Goal: Find specific page/section: Find specific page/section

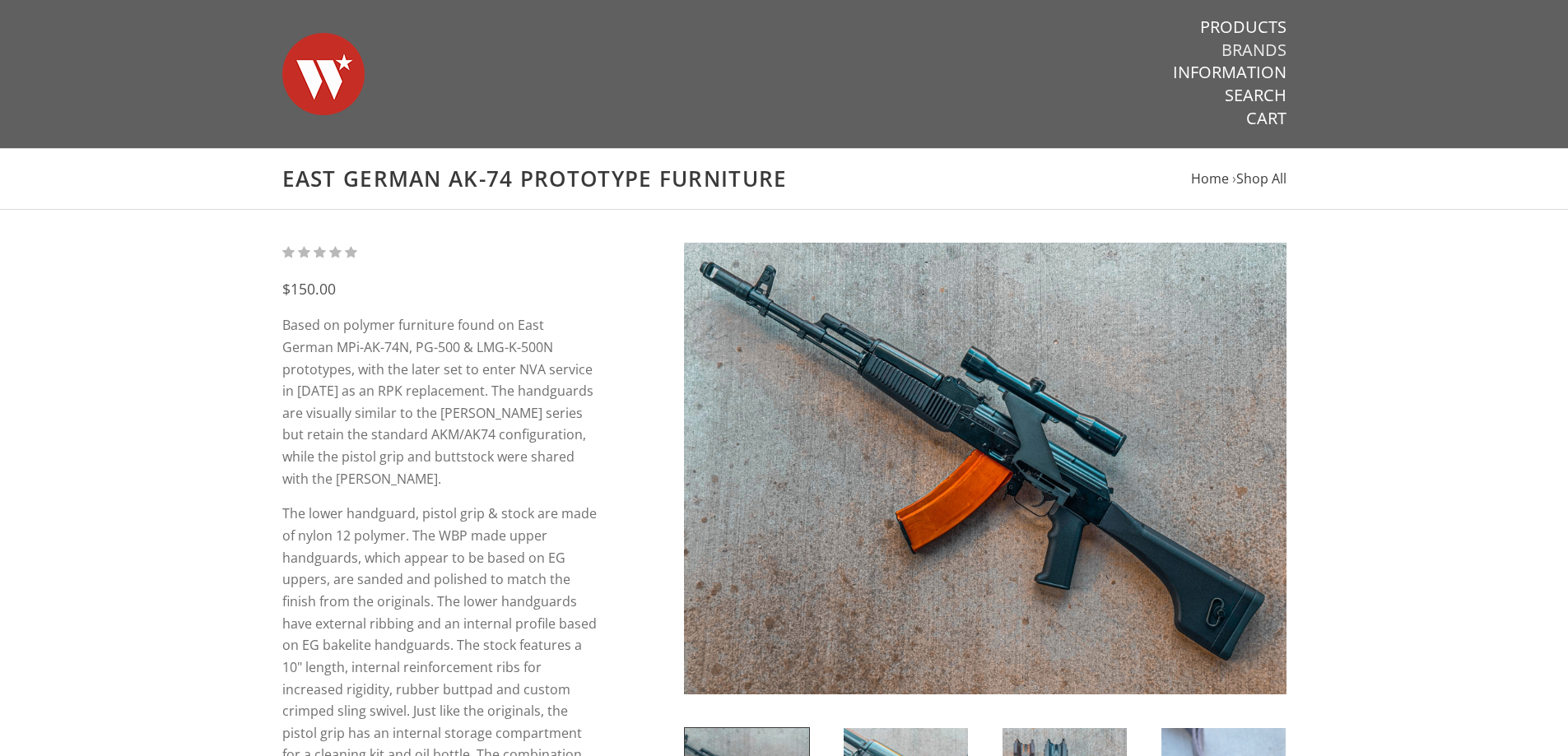
click at [1265, 48] on link "Brands" at bounding box center [1254, 50] width 65 height 21
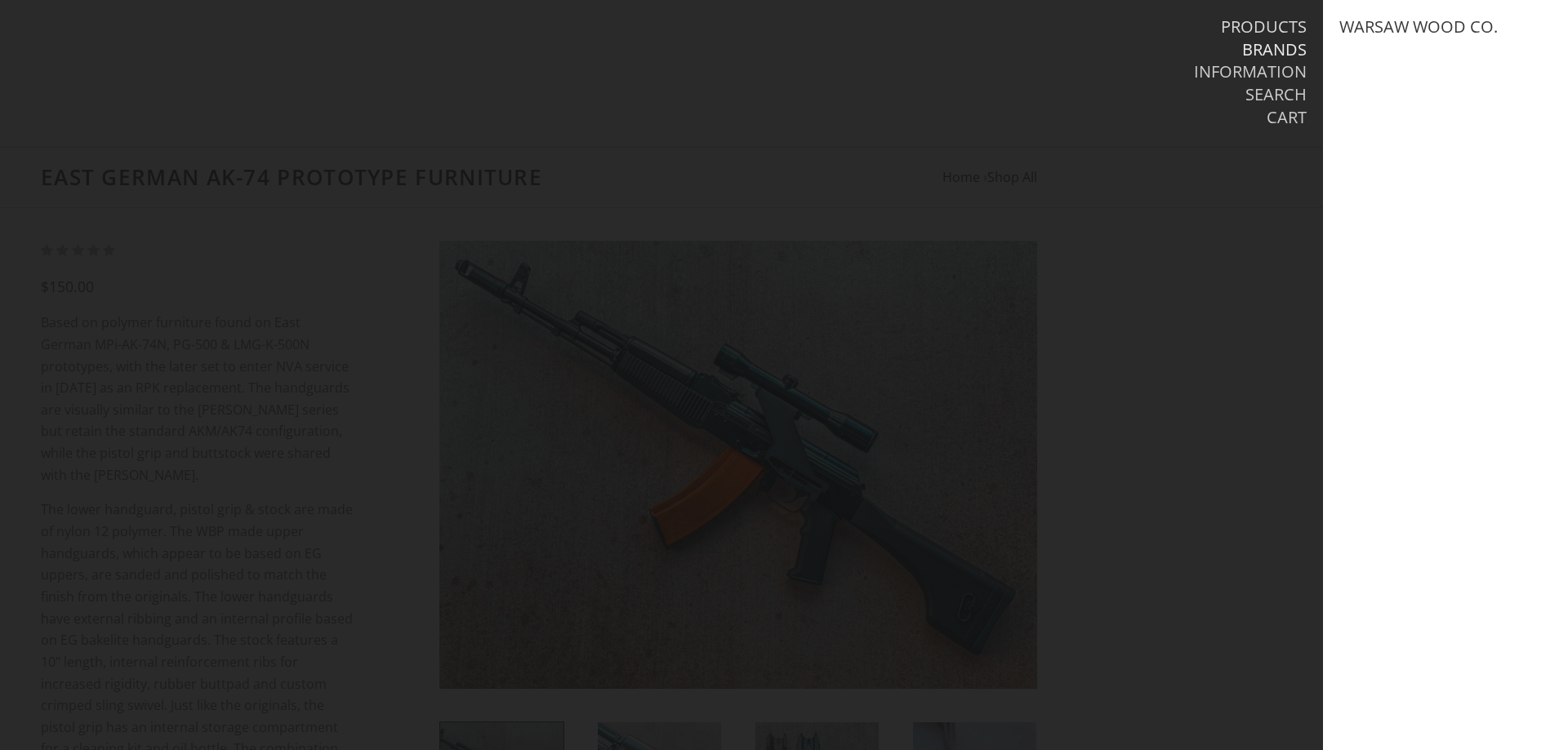
click at [1260, 27] on link "Products" at bounding box center [1263, 27] width 86 height 21
click at [1384, 23] on link "AK Parts" at bounding box center [1375, 27] width 72 height 21
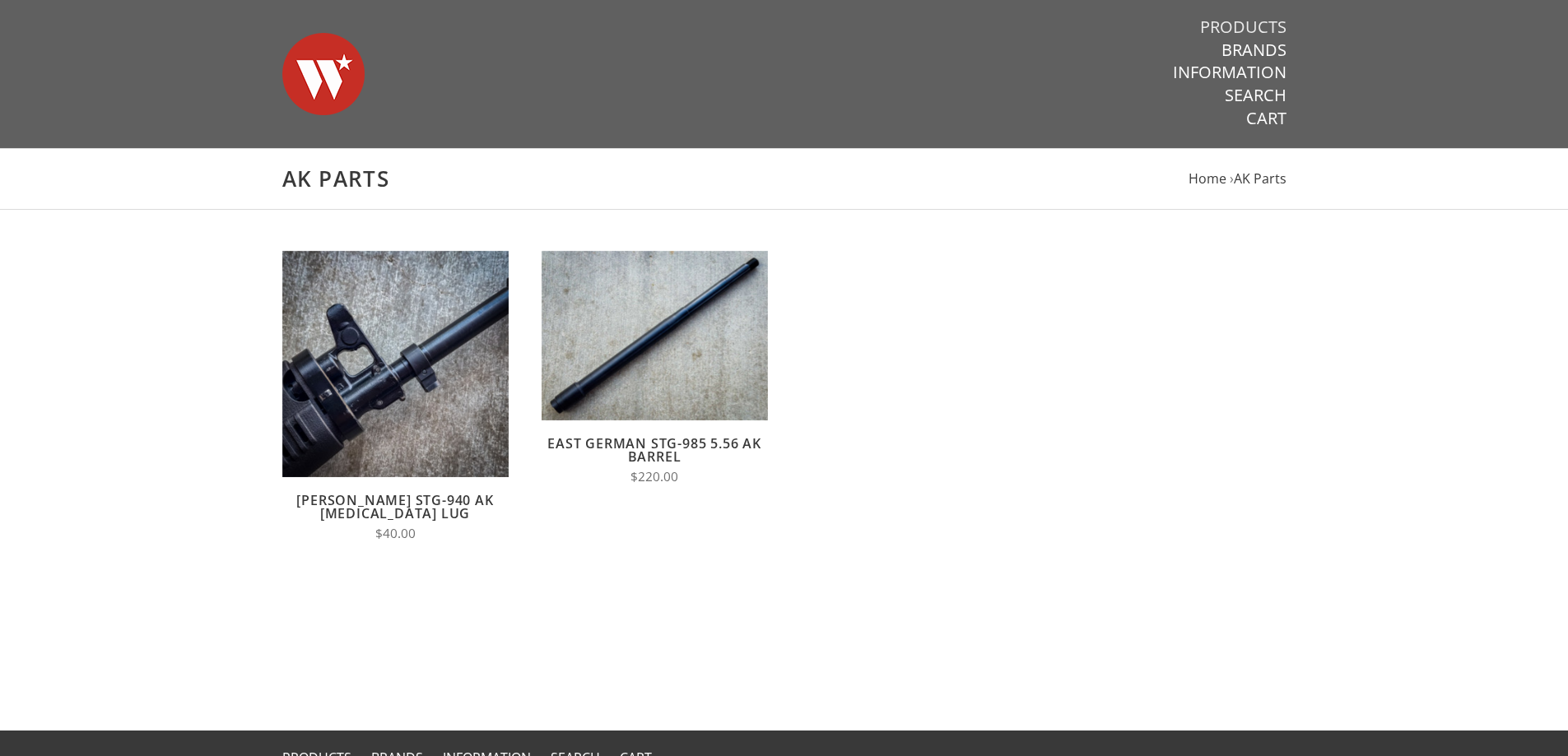
click at [1269, 28] on link "Products" at bounding box center [1243, 27] width 86 height 21
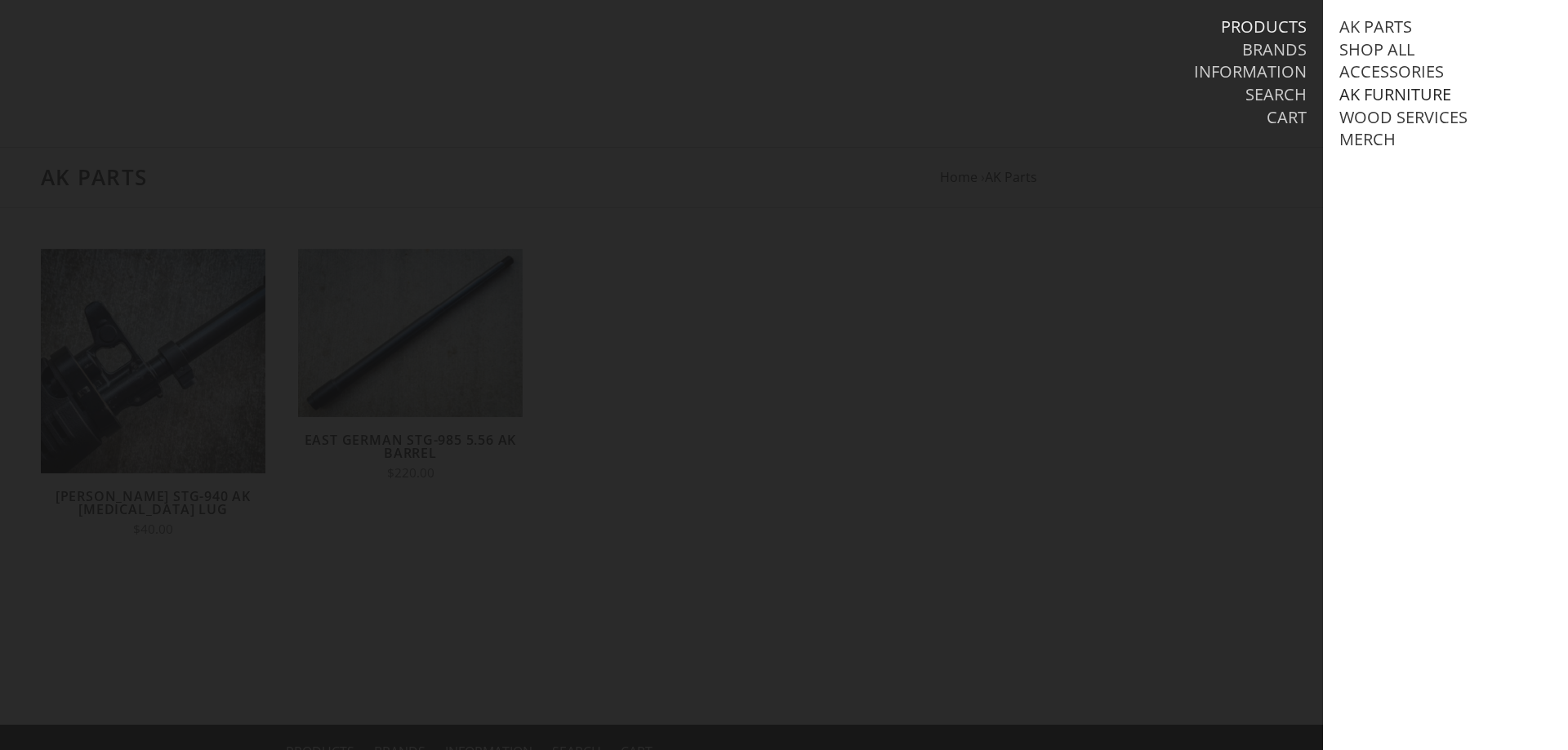
click at [1392, 93] on link "AK Furniture" at bounding box center [1395, 95] width 112 height 21
click at [1391, 110] on link "View all AK Furniture" at bounding box center [1448, 117] width 186 height 21
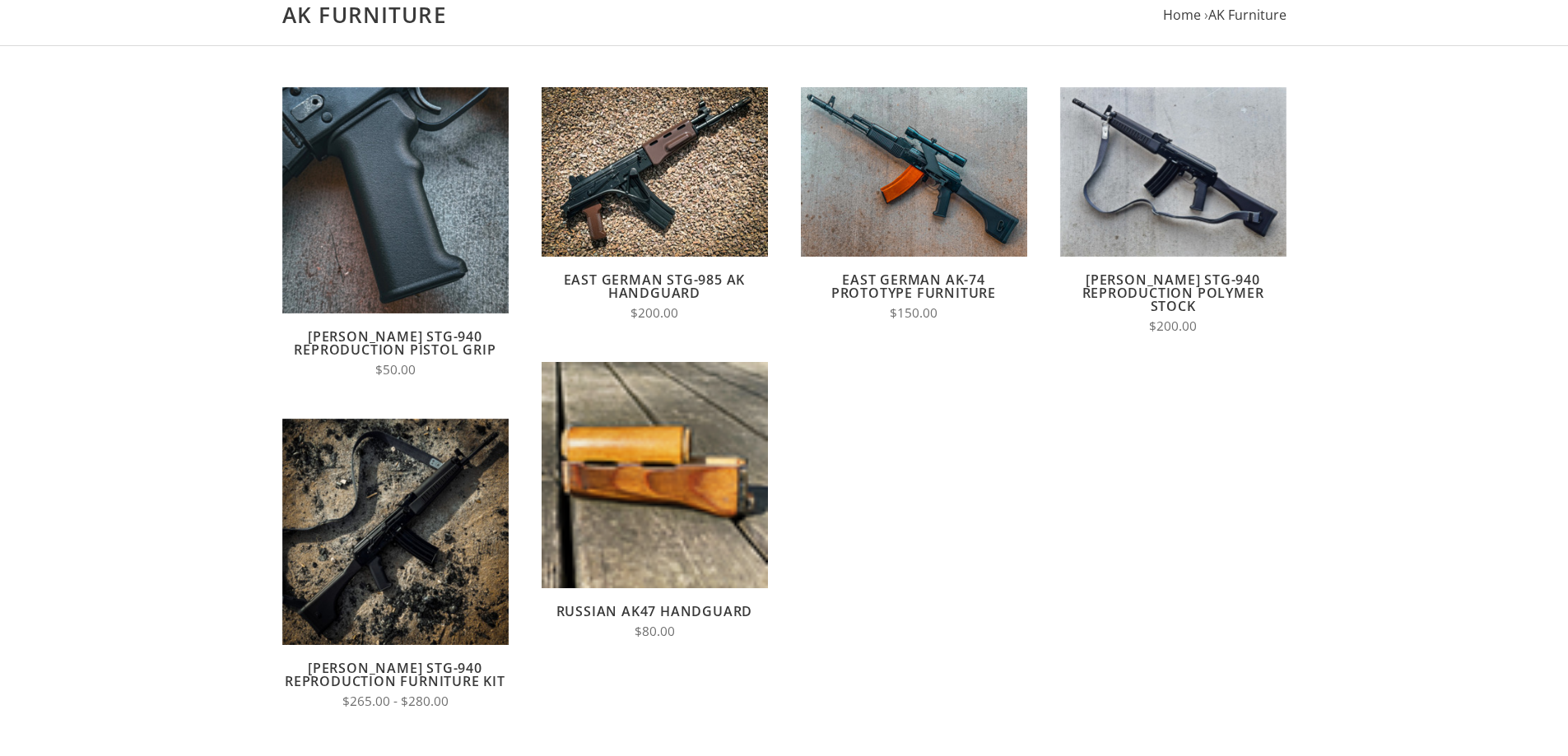
scroll to position [165, 0]
